Goal: Information Seeking & Learning: Learn about a topic

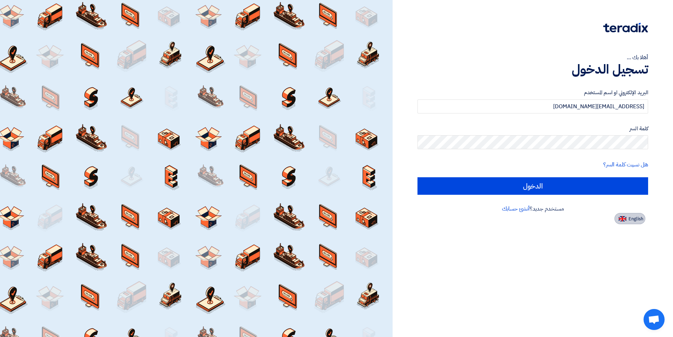
click at [638, 214] on button "English" at bounding box center [630, 218] width 31 height 11
type input "Sign in"
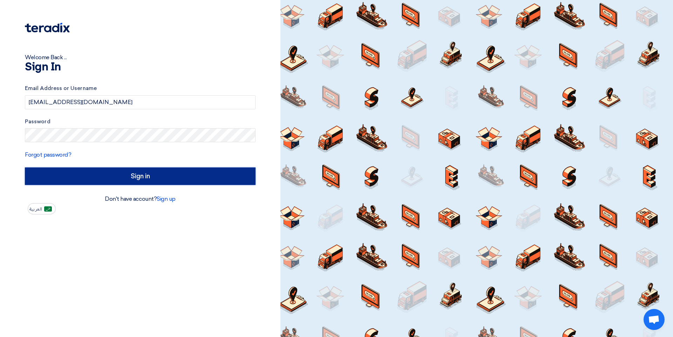
click at [156, 181] on input "Sign in" at bounding box center [140, 177] width 231 height 18
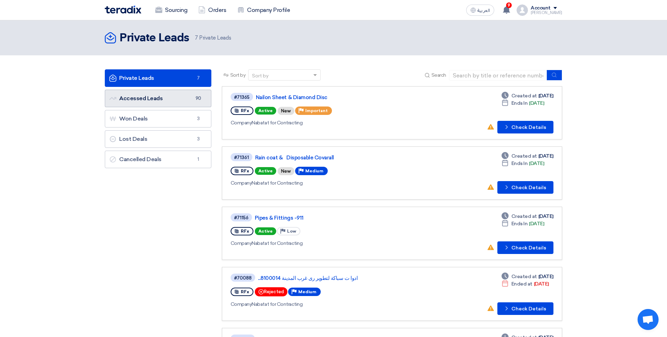
click at [166, 96] on link "Accessed Leads Accessed Leads 90" at bounding box center [158, 99] width 107 height 18
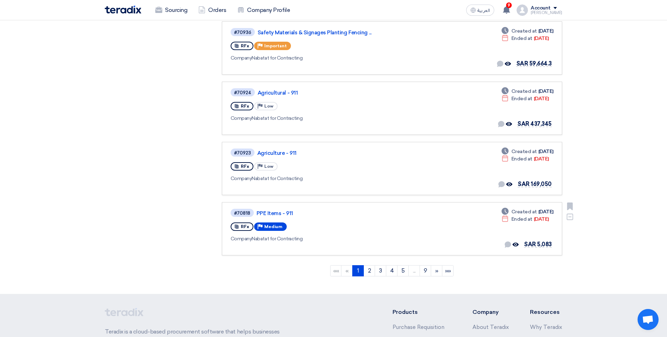
scroll to position [421, 0]
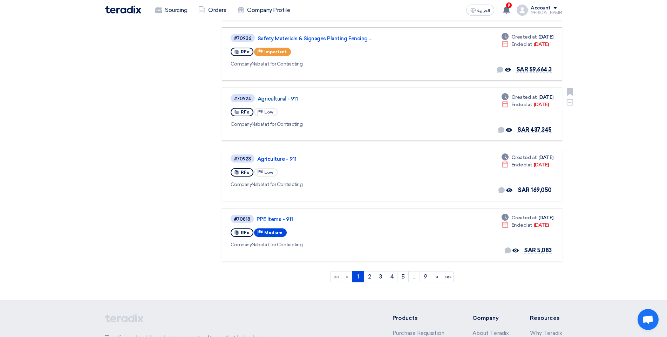
click at [283, 100] on link "Agricultural - 911" at bounding box center [345, 99] width 175 height 6
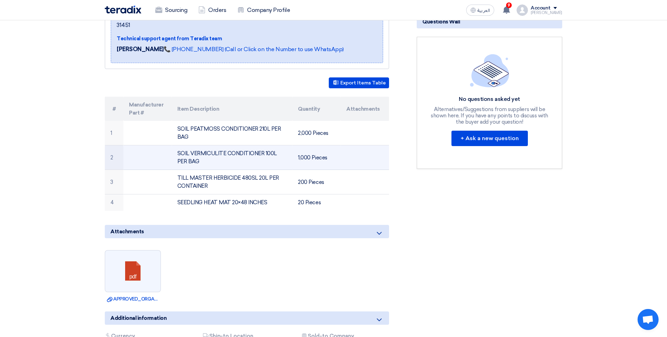
scroll to position [140, 0]
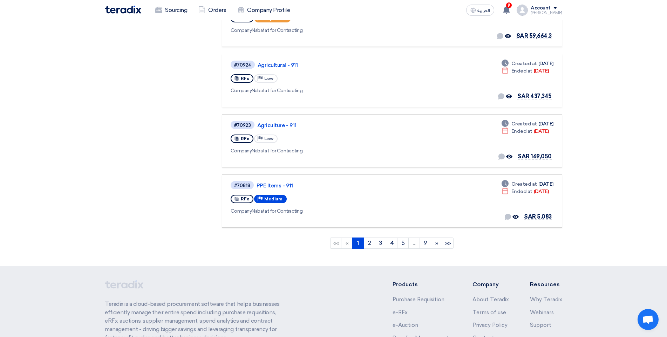
scroll to position [456, 0]
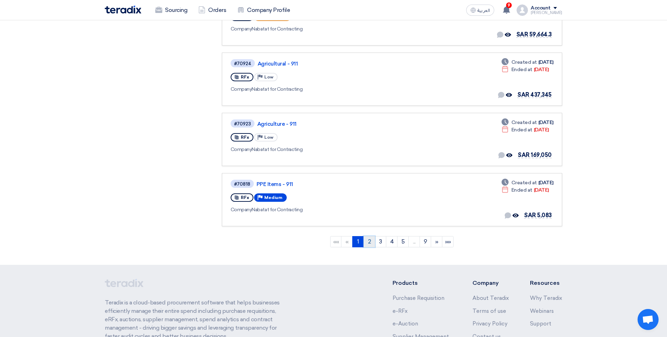
click at [368, 243] on link "2" at bounding box center [370, 241] width 12 height 11
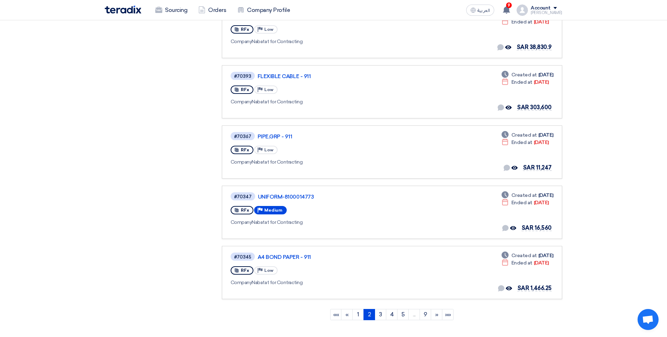
scroll to position [421, 0]
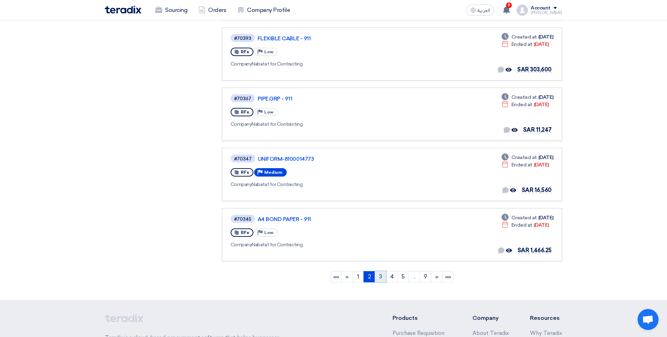
click at [381, 278] on link "3" at bounding box center [381, 276] width 12 height 11
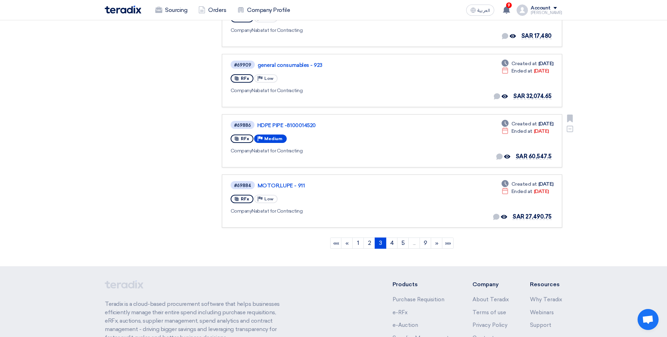
scroll to position [456, 0]
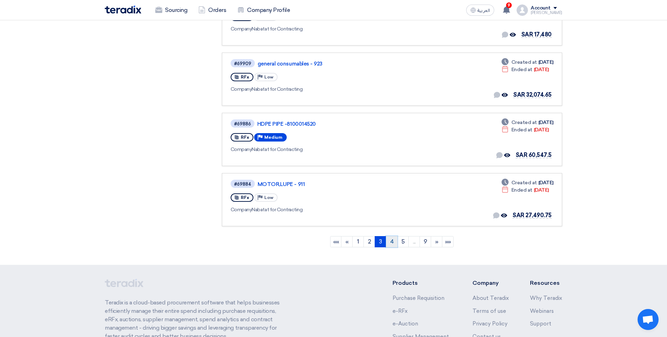
click at [390, 243] on link "4" at bounding box center [392, 241] width 12 height 11
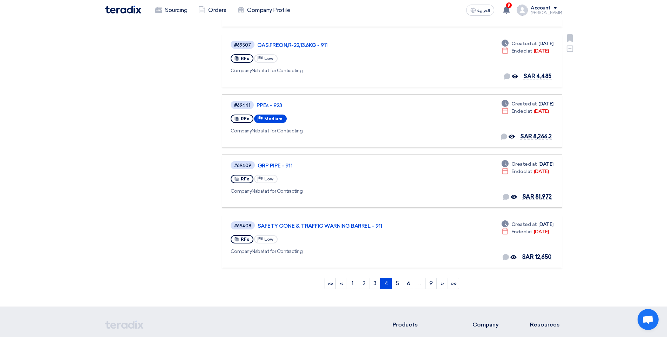
scroll to position [421, 0]
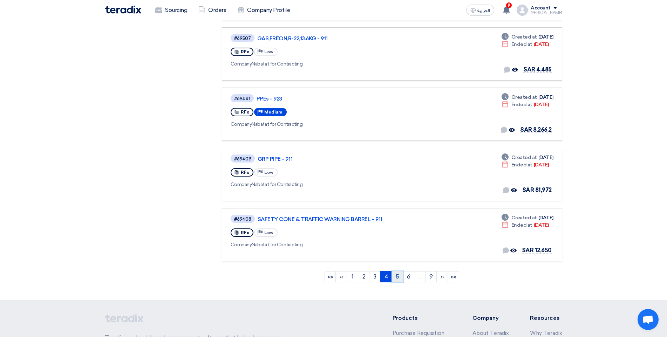
click at [398, 276] on link "5" at bounding box center [398, 276] width 12 height 11
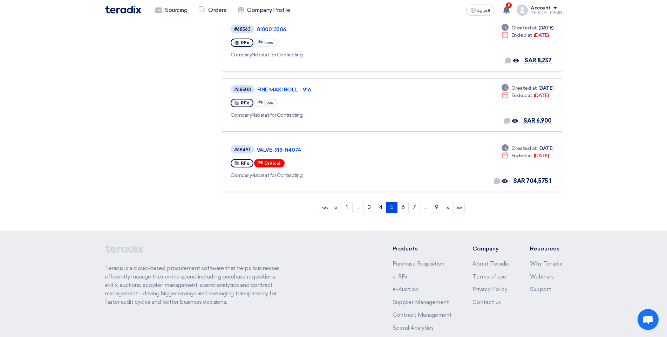
scroll to position [491, 0]
click at [403, 207] on link "6" at bounding box center [403, 206] width 12 height 11
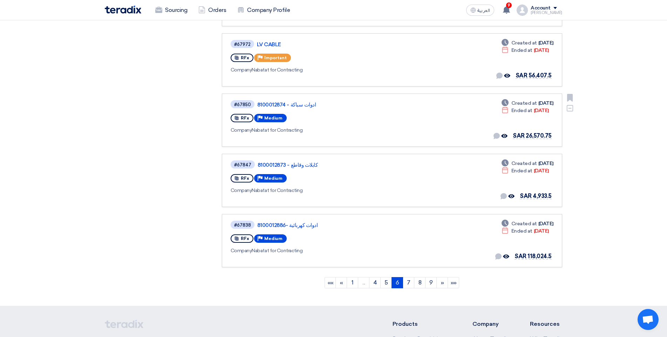
scroll to position [421, 0]
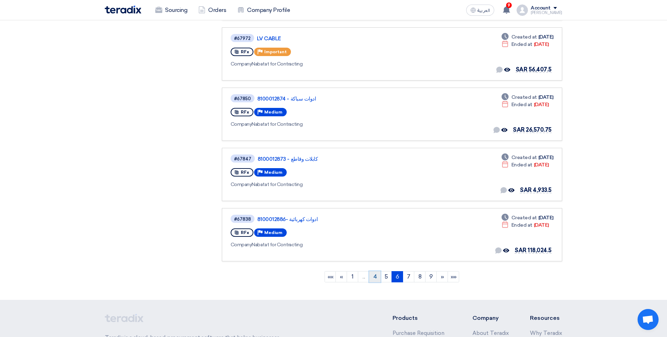
click at [373, 277] on link "4" at bounding box center [375, 276] width 12 height 11
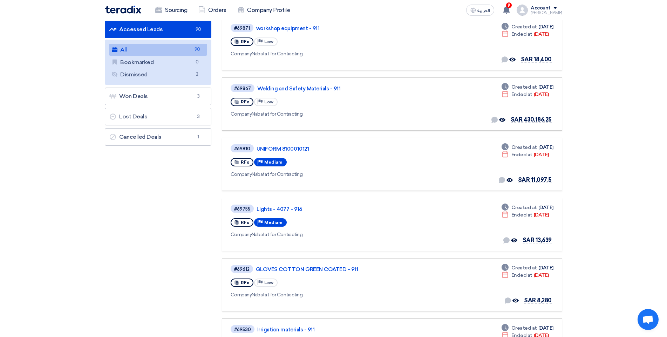
scroll to position [70, 0]
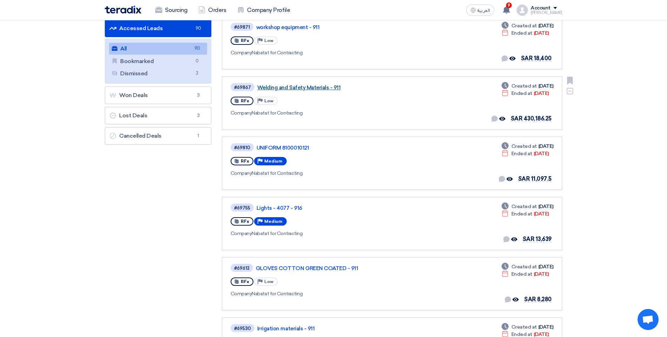
click at [293, 89] on link "Welding and Safety Materials - 911" at bounding box center [344, 87] width 175 height 6
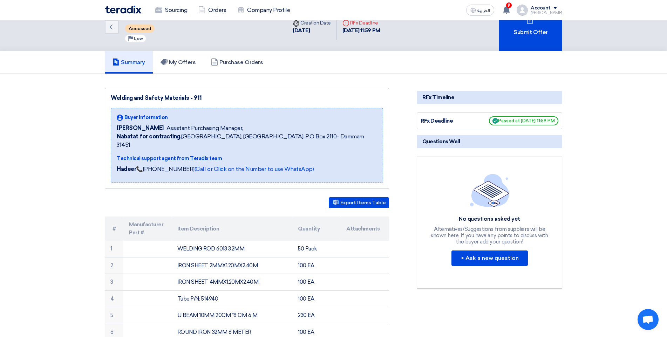
scroll to position [18, 0]
click at [185, 4] on link "Sourcing" at bounding box center [171, 9] width 43 height 15
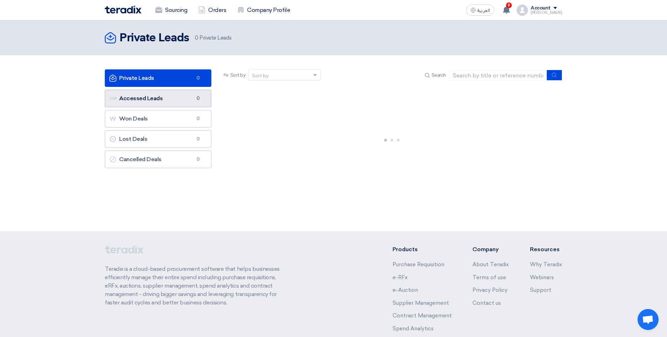
click at [181, 98] on link "Accessed Leads Accessed Leads 0" at bounding box center [158, 99] width 107 height 18
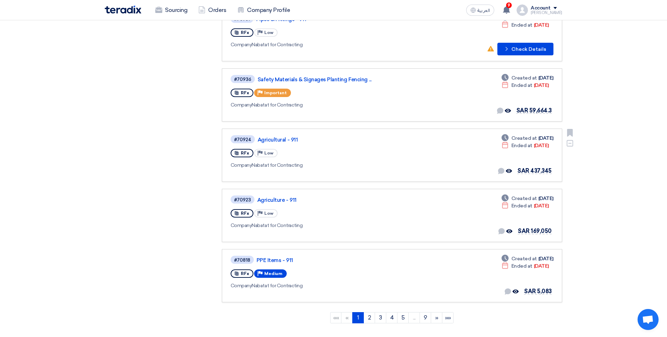
scroll to position [386, 0]
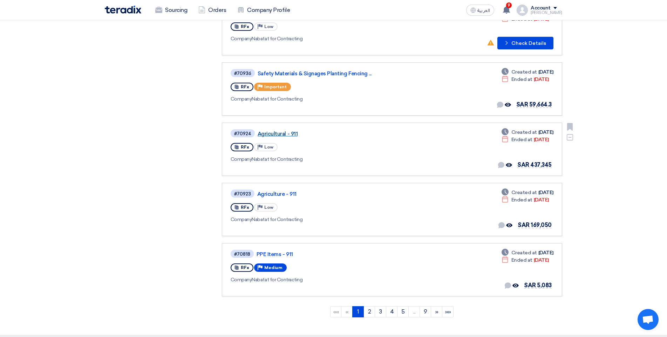
click at [284, 134] on link "Agricultural - 911" at bounding box center [345, 134] width 175 height 6
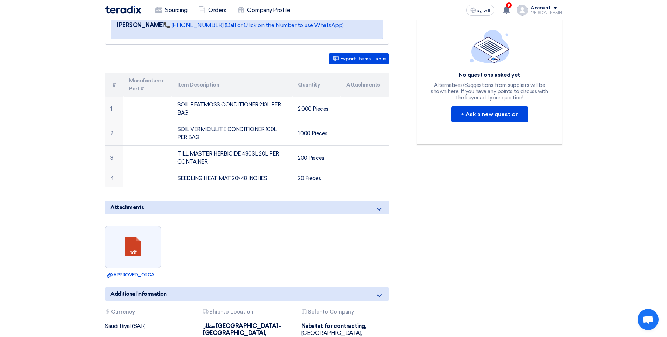
scroll to position [175, 0]
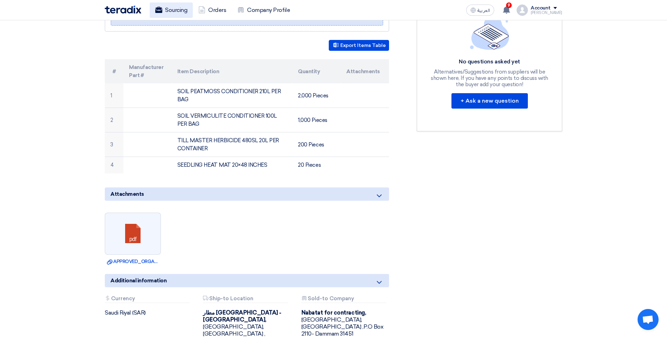
click at [183, 10] on link "Sourcing" at bounding box center [171, 9] width 43 height 15
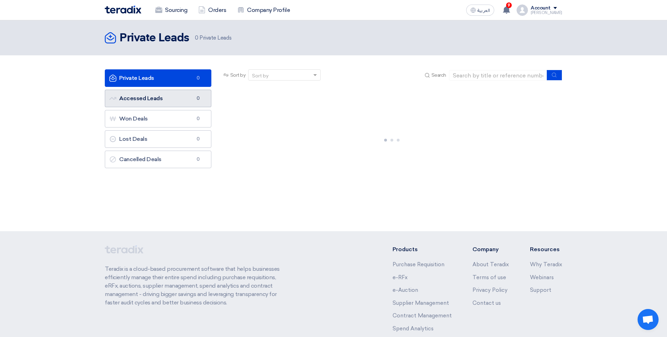
click at [175, 95] on link "Accessed Leads Accessed Leads 0" at bounding box center [158, 99] width 107 height 18
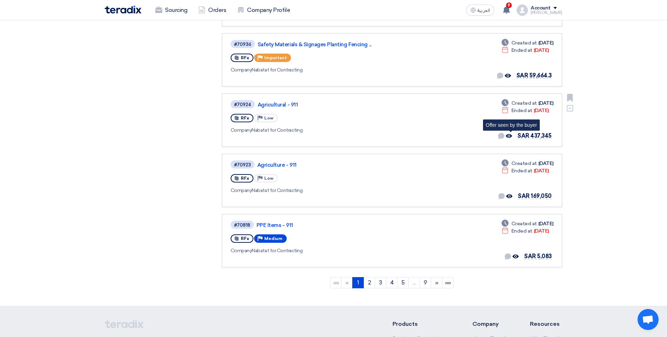
scroll to position [421, 0]
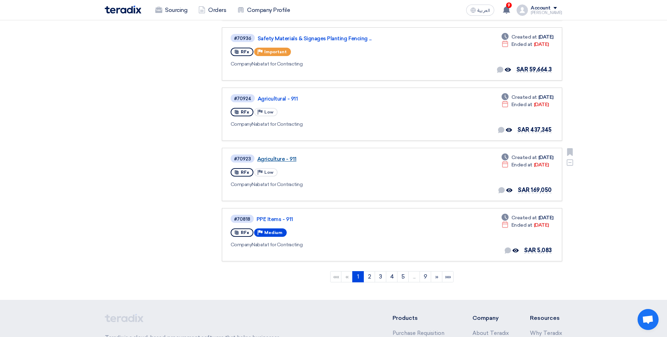
click at [286, 159] on link "Agriculture - 911" at bounding box center [344, 159] width 175 height 6
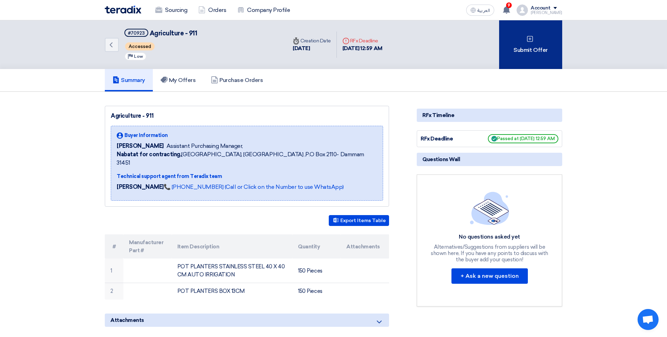
click at [524, 55] on div "Submit Offer" at bounding box center [530, 44] width 63 height 49
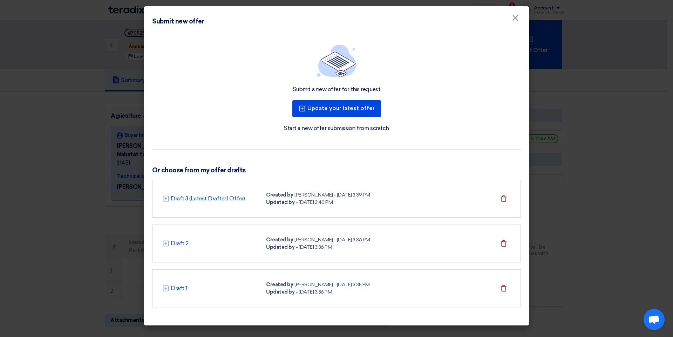
click at [563, 129] on modal-container "Submit new offer × Submit a new offer for this request Update your latest offer…" at bounding box center [336, 168] width 673 height 337
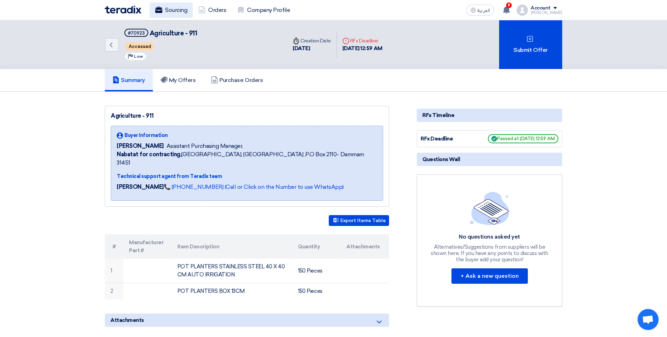
click at [184, 12] on link "Sourcing" at bounding box center [171, 9] width 43 height 15
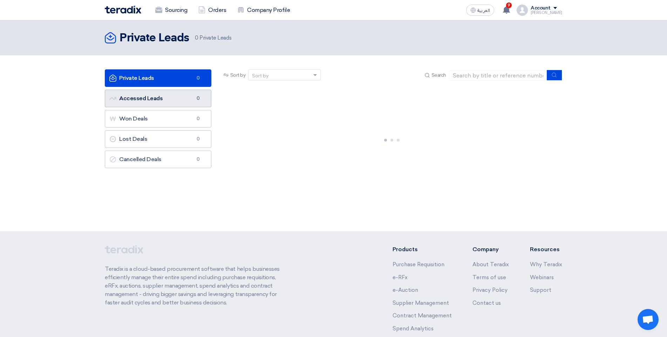
click at [181, 104] on link "Accessed Leads Accessed Leads 0" at bounding box center [158, 99] width 107 height 18
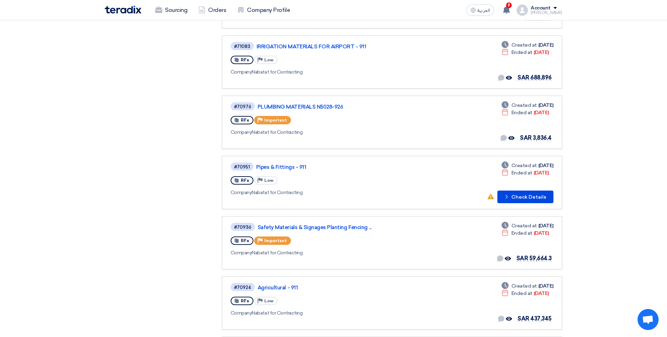
scroll to position [245, 0]
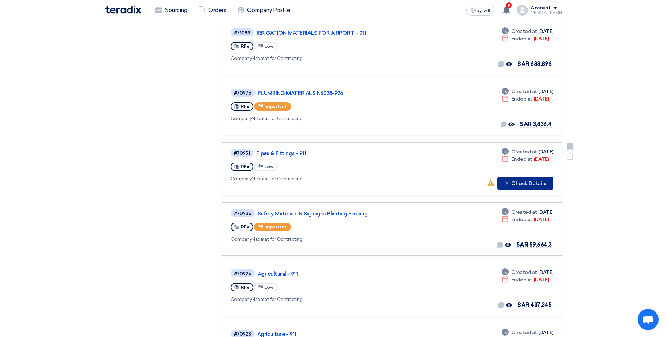
click at [522, 183] on button "Check details Check Details" at bounding box center [525, 183] width 56 height 13
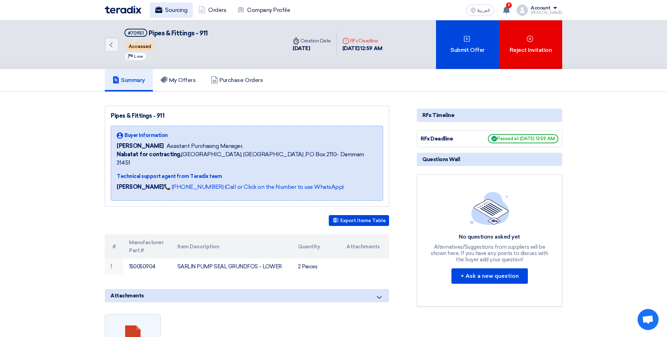
click at [168, 9] on link "Sourcing" at bounding box center [171, 9] width 43 height 15
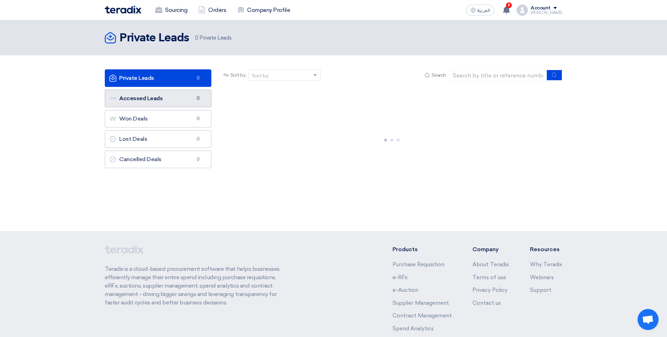
click at [172, 102] on link "Accessed Leads Accessed Leads 0" at bounding box center [158, 99] width 107 height 18
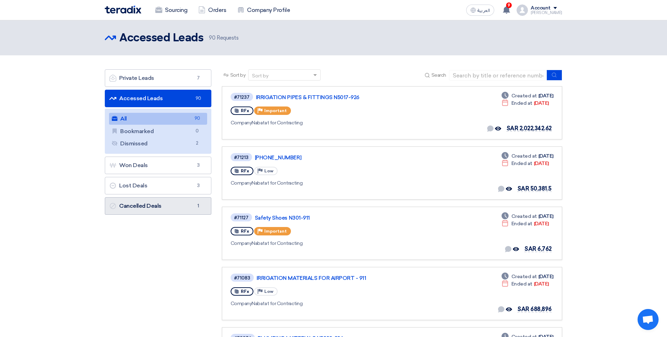
click at [151, 207] on link "Cancelled Deals Cancelled Deals 1" at bounding box center [158, 206] width 107 height 18
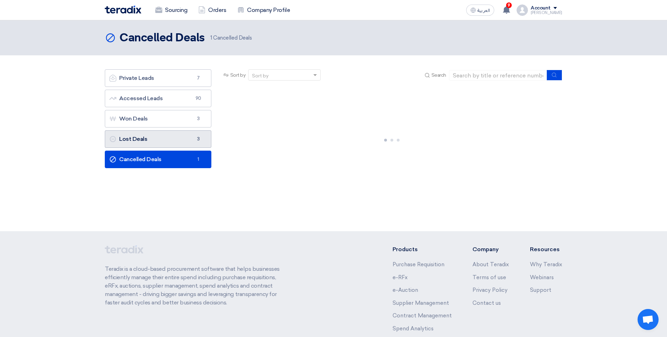
click at [139, 134] on link "Lost Deals Lost Deals 3" at bounding box center [158, 139] width 107 height 18
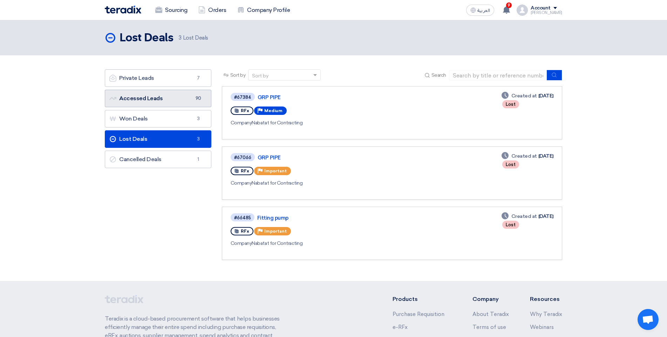
click at [169, 101] on link "Accessed Leads Accessed Leads 90" at bounding box center [158, 99] width 107 height 18
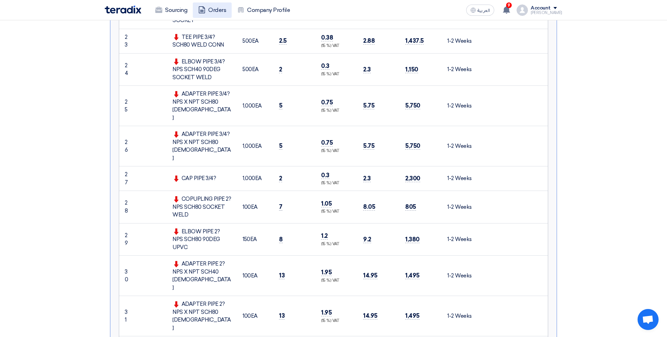
scroll to position [868, 0]
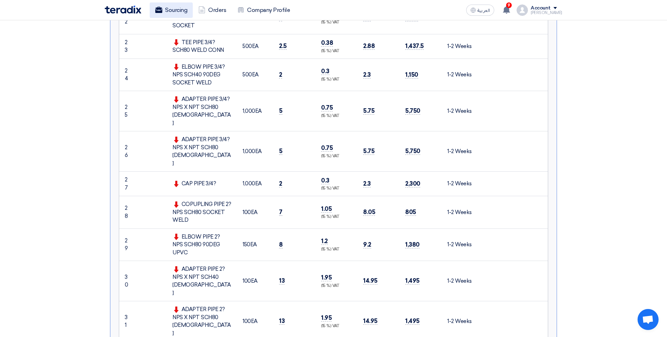
click at [186, 12] on link "Sourcing" at bounding box center [171, 9] width 43 height 15
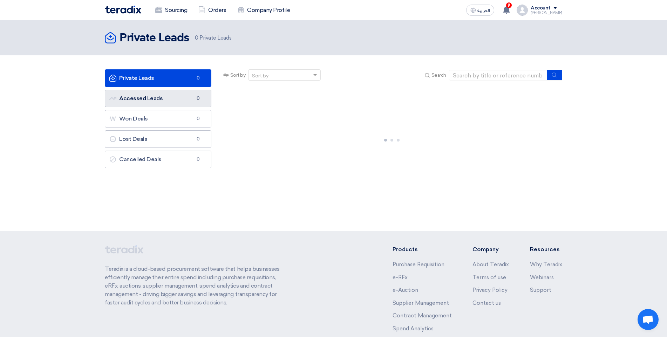
click at [170, 97] on link "Accessed Leads Accessed Leads 0" at bounding box center [158, 99] width 107 height 18
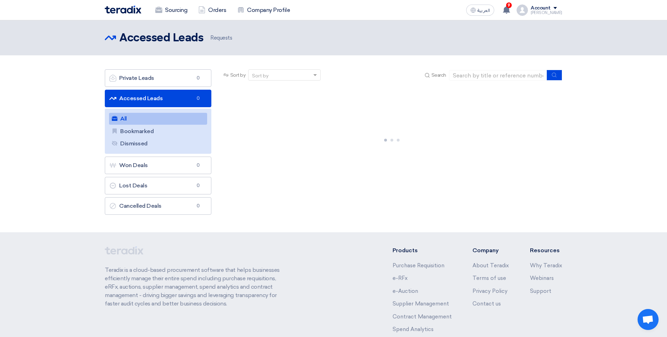
click at [184, 103] on link "Accessed Leads Accessed Leads 0" at bounding box center [158, 99] width 107 height 18
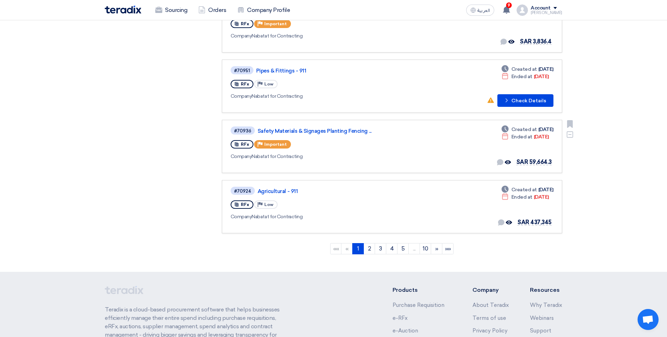
scroll to position [456, 0]
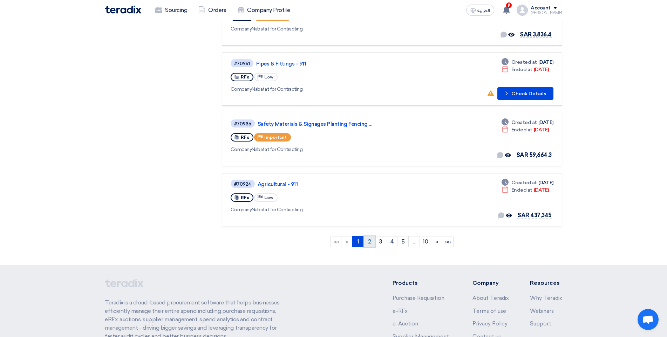
click at [369, 237] on link "2" at bounding box center [370, 241] width 12 height 11
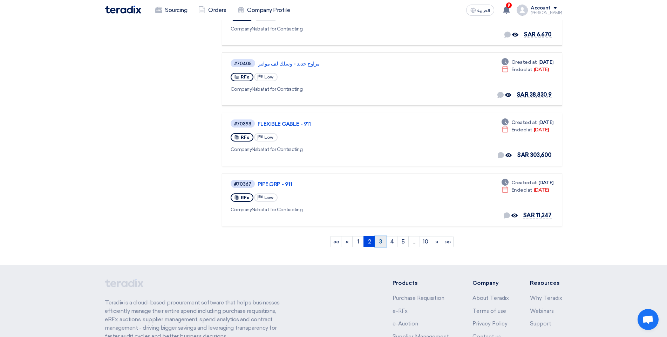
click at [378, 244] on link "3" at bounding box center [381, 241] width 12 height 11
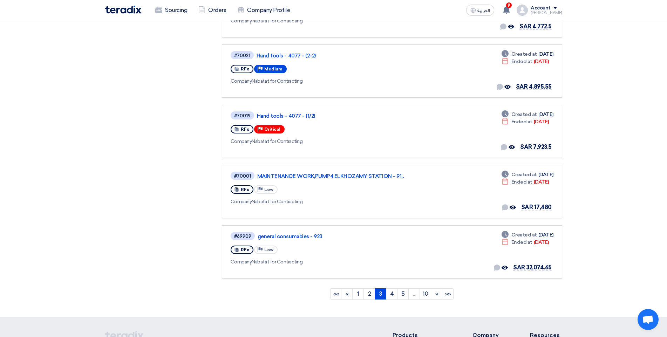
scroll to position [421, 0]
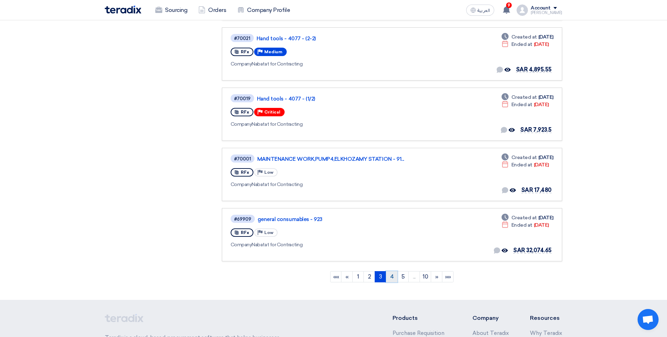
click at [394, 278] on link "4" at bounding box center [392, 276] width 12 height 11
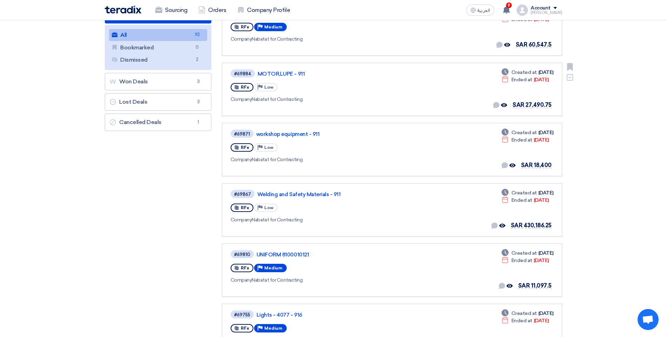
scroll to position [105, 0]
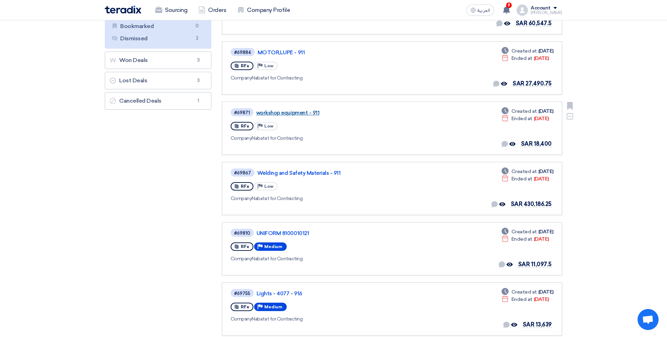
click at [297, 111] on link "workshop equipment - 911" at bounding box center [343, 113] width 175 height 6
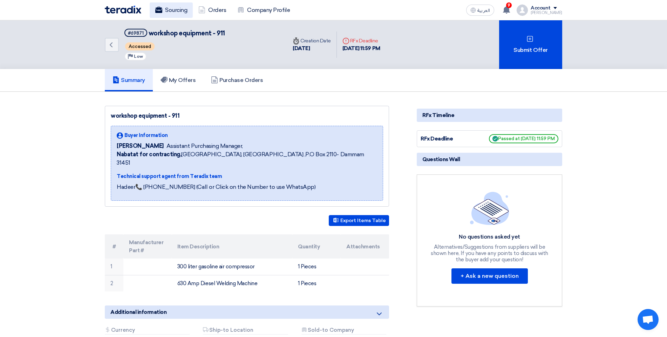
click at [172, 10] on link "Sourcing" at bounding box center [171, 9] width 43 height 15
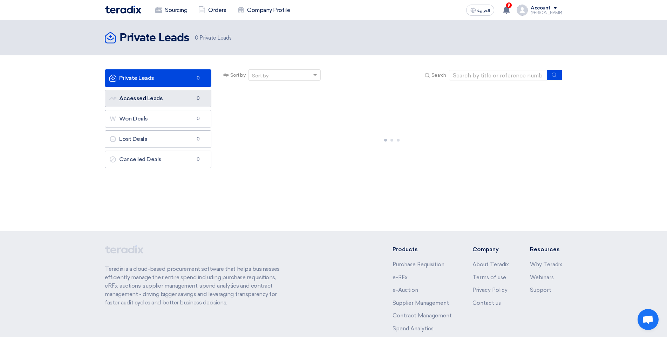
click at [182, 103] on link "Accessed Leads Accessed Leads 0" at bounding box center [158, 99] width 107 height 18
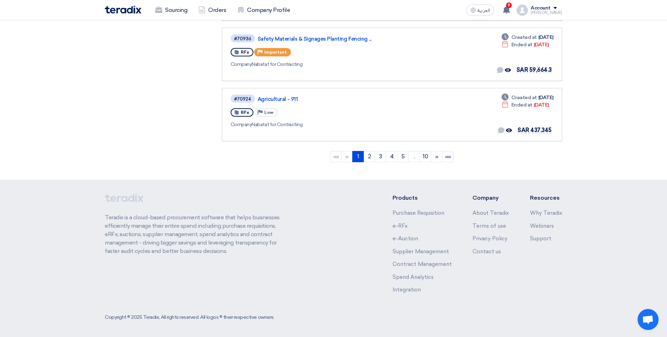
scroll to position [542, 0]
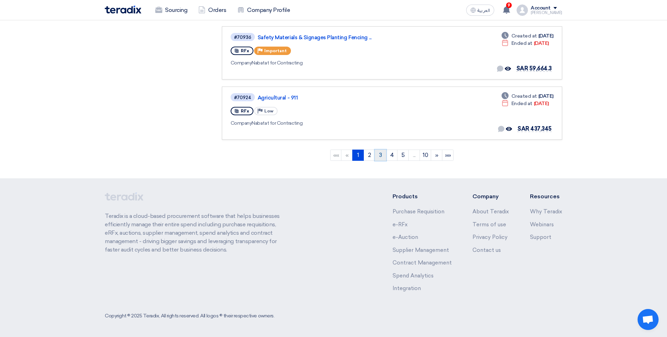
click at [380, 156] on link "3" at bounding box center [381, 155] width 12 height 11
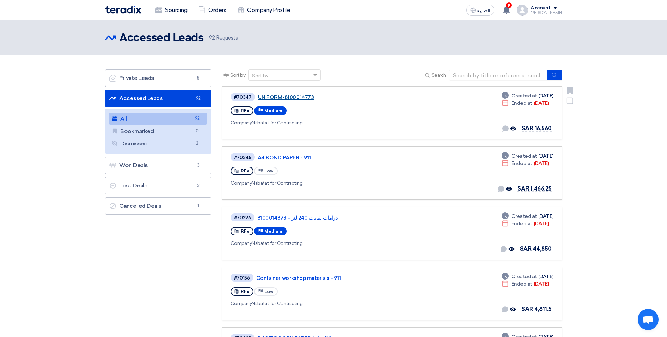
click at [285, 97] on link "UNIFORM-8100014773" at bounding box center [345, 97] width 175 height 6
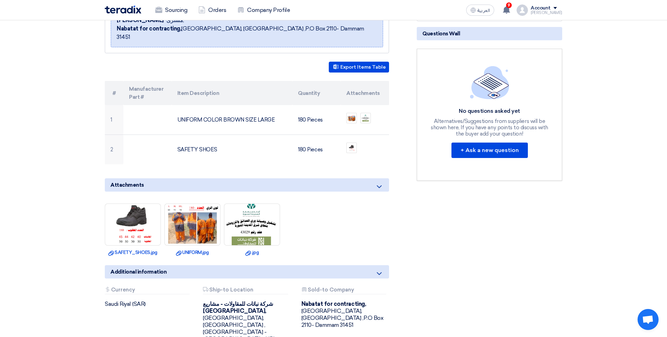
scroll to position [121, 0]
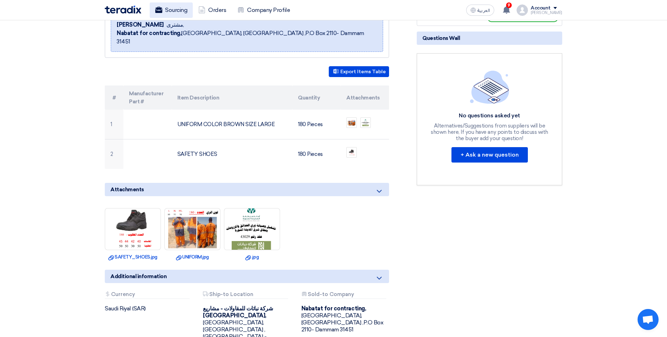
click at [188, 16] on link "Sourcing" at bounding box center [171, 9] width 43 height 15
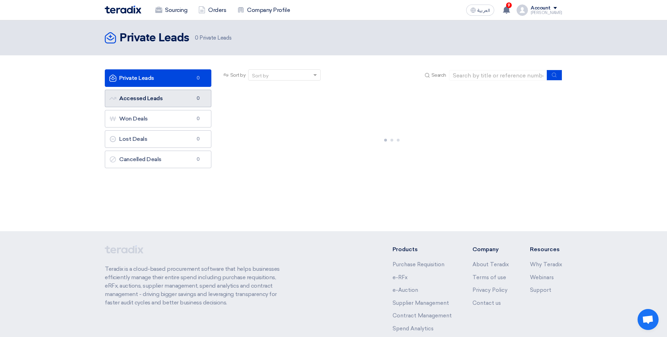
click at [184, 98] on link "Accessed Leads Accessed Leads 0" at bounding box center [158, 99] width 107 height 18
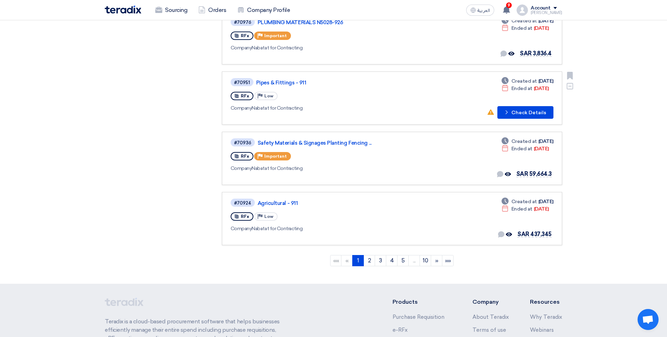
scroll to position [456, 0]
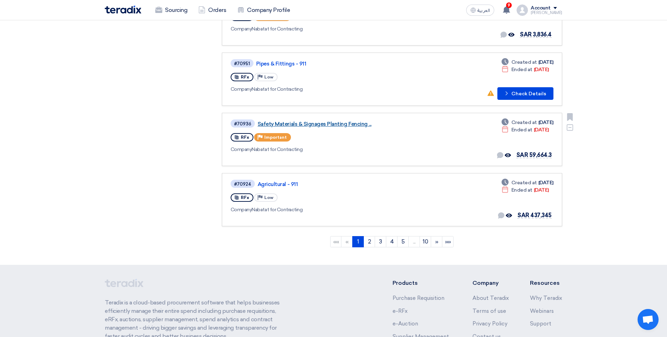
click at [329, 127] on link "Safety Materials & Signages Planting Fencing ..." at bounding box center [345, 124] width 175 height 6
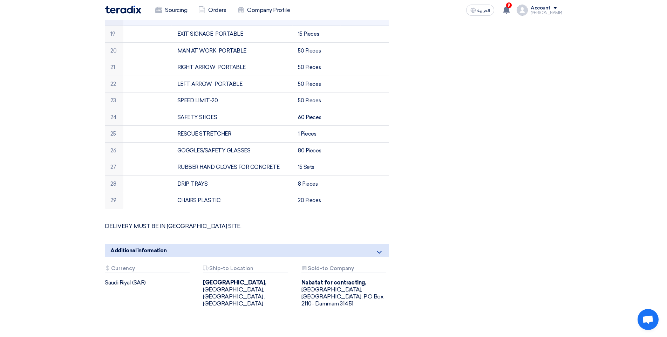
scroll to position [491, 0]
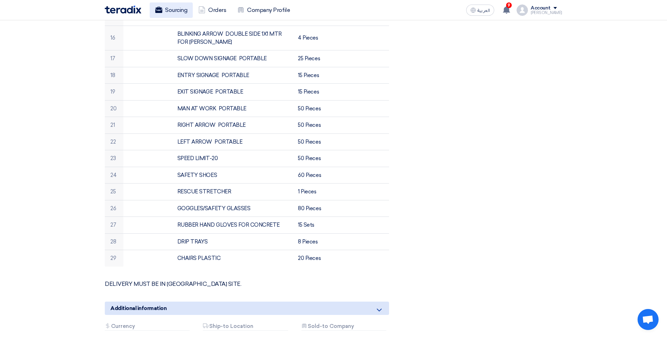
click at [170, 7] on link "Sourcing" at bounding box center [171, 9] width 43 height 15
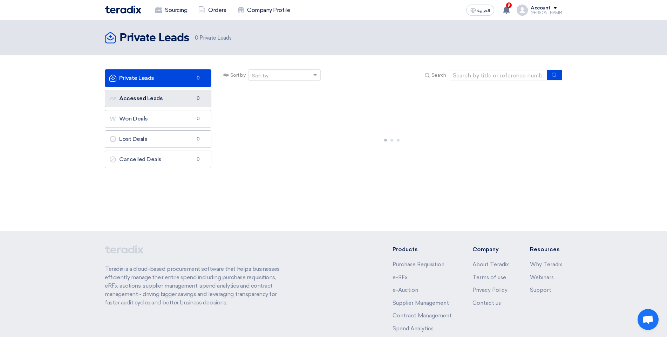
click at [184, 97] on link "Accessed Leads Accessed Leads 0" at bounding box center [158, 99] width 107 height 18
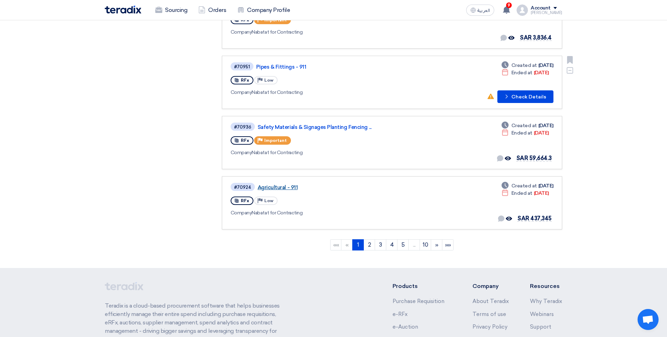
scroll to position [456, 0]
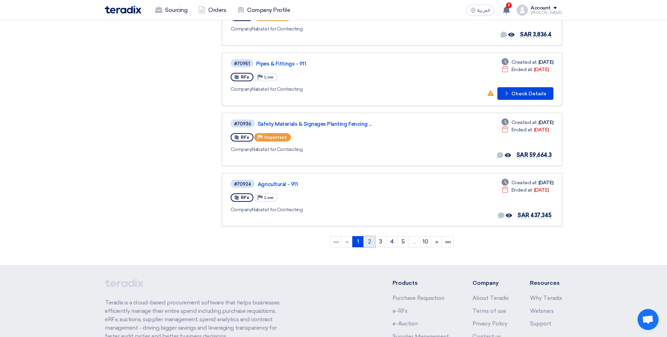
click at [369, 242] on link "2" at bounding box center [370, 241] width 12 height 11
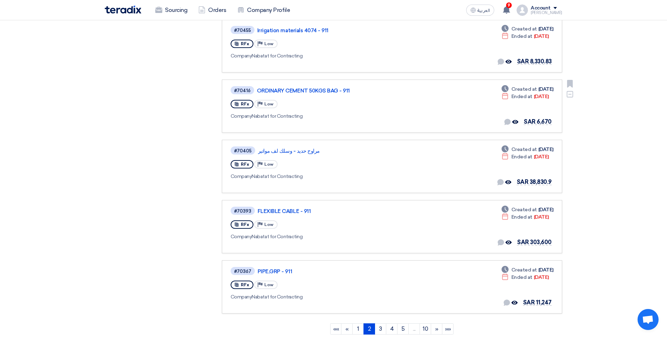
scroll to position [386, 0]
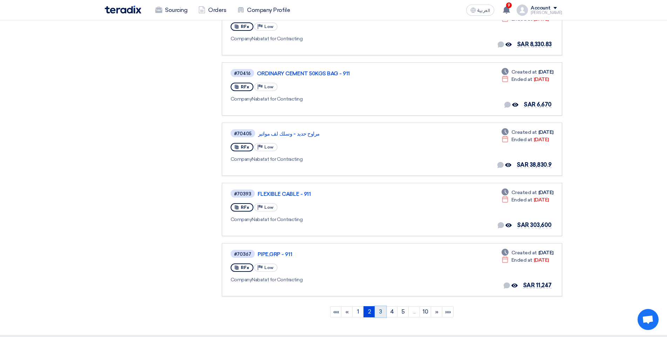
click at [381, 310] on link "3" at bounding box center [381, 311] width 12 height 11
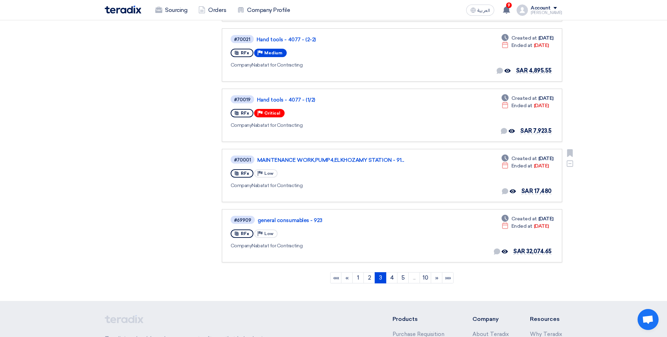
scroll to position [421, 0]
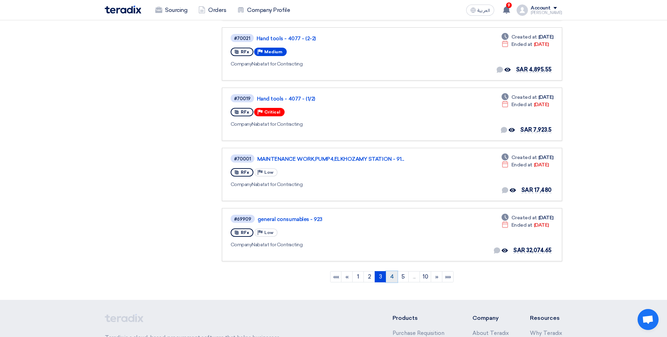
click at [392, 273] on link "4" at bounding box center [392, 276] width 12 height 11
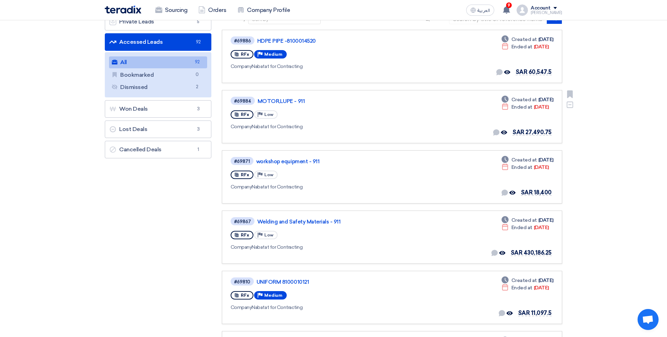
scroll to position [70, 0]
